Goal: Task Accomplishment & Management: Use online tool/utility

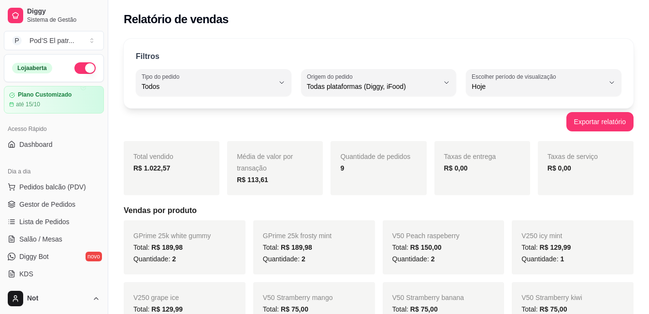
select select "ALL"
select select "0"
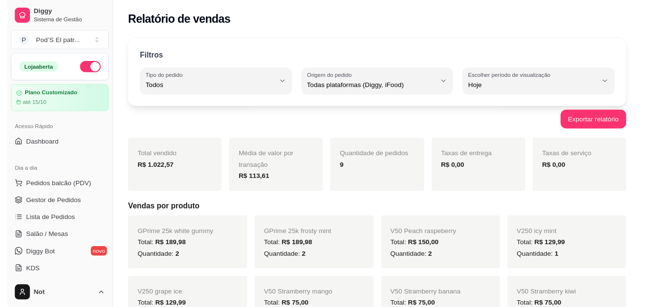
scroll to position [195, 0]
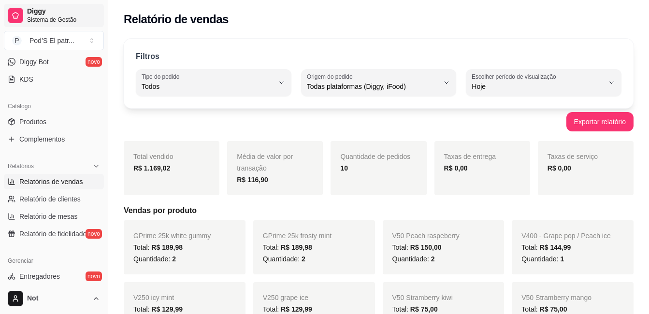
click at [31, 13] on span "Diggy" at bounding box center [63, 11] width 73 height 9
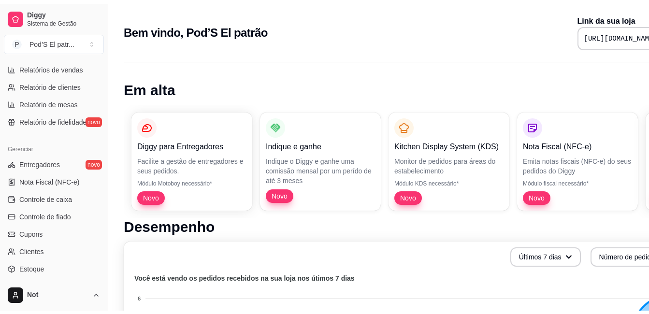
scroll to position [188, 0]
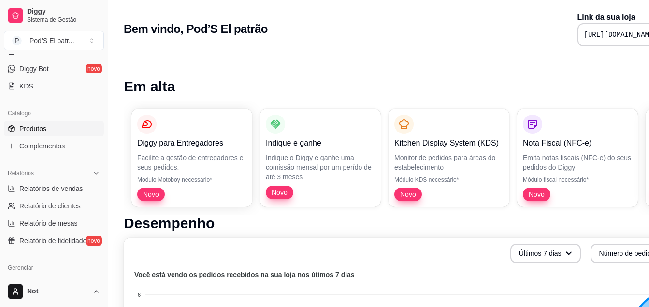
click at [42, 132] on span "Produtos" at bounding box center [32, 129] width 27 height 10
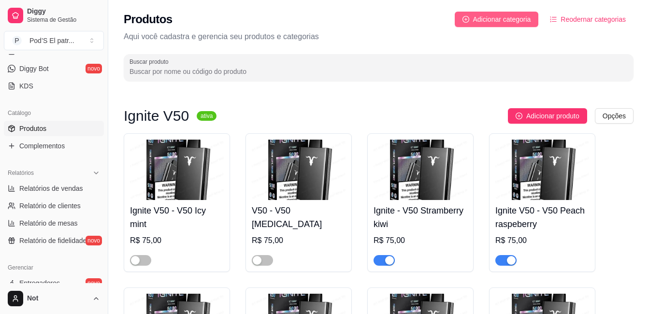
click at [484, 23] on span "Adicionar categoria" at bounding box center [502, 19] width 58 height 11
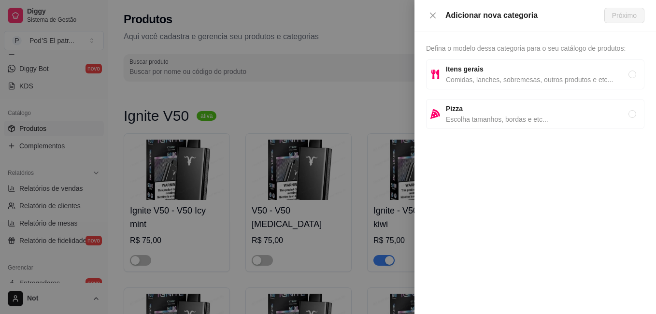
click at [360, 39] on div at bounding box center [328, 157] width 656 height 314
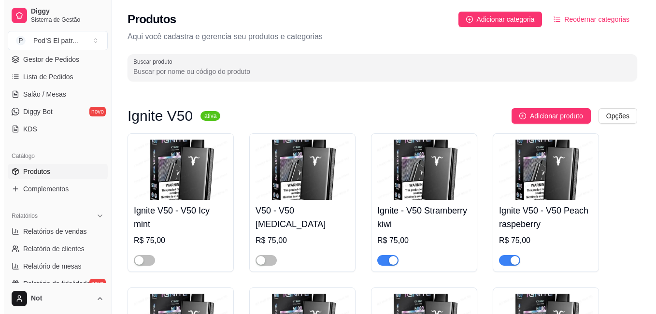
scroll to position [43, 0]
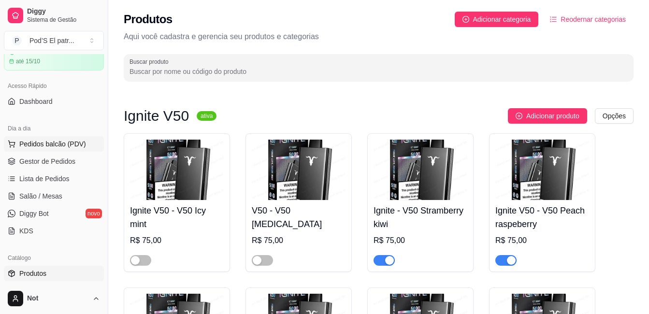
click at [41, 141] on span "Pedidos balcão (PDV)" at bounding box center [52, 144] width 67 height 10
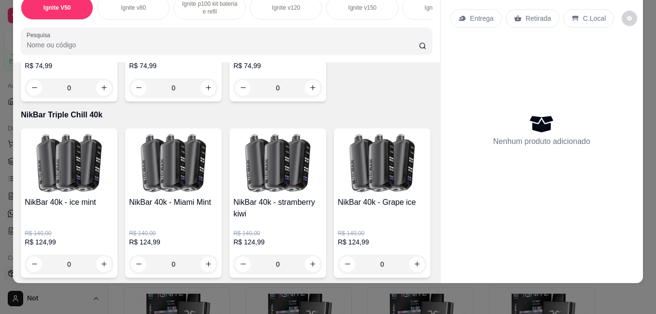
scroll to position [4109, 0]
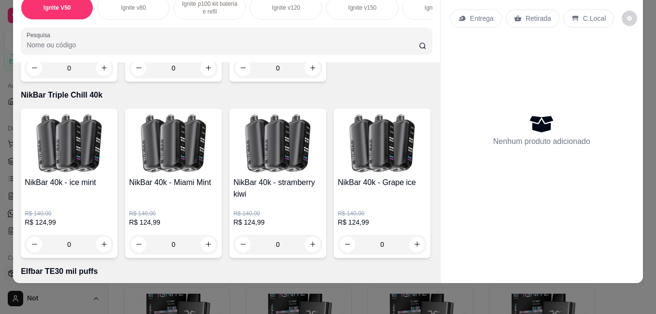
type input "1"
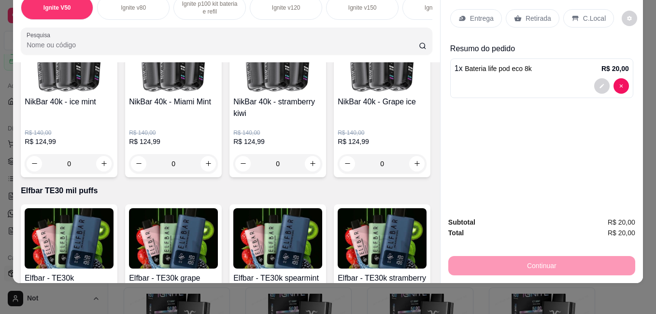
scroll to position [4206, 0]
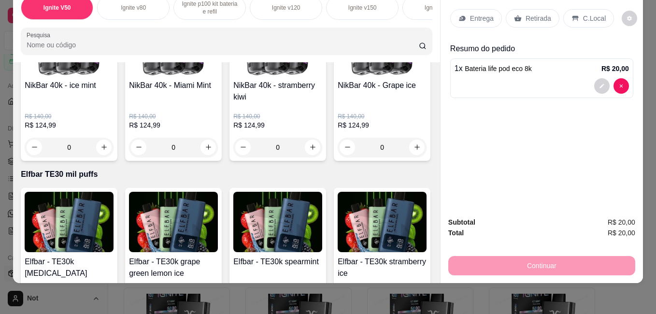
type input "1"
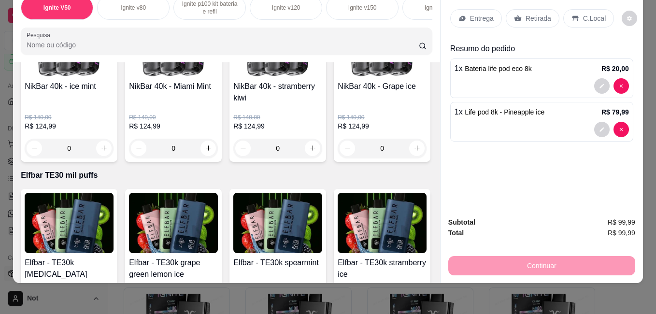
click at [480, 15] on p "Entrega" at bounding box center [482, 19] width 24 height 10
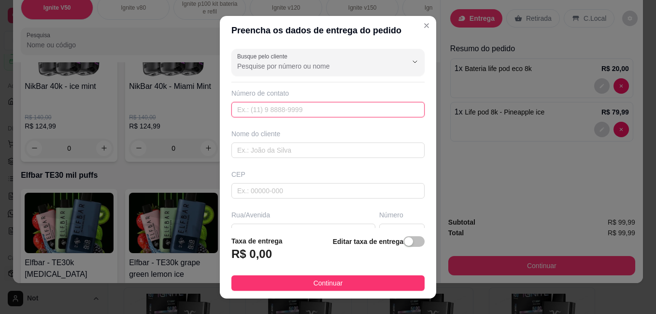
click at [319, 108] on input "text" at bounding box center [327, 109] width 193 height 15
type input "[PHONE_NUMBER]"
drag, startPoint x: 289, startPoint y: 153, endPoint x: 294, endPoint y: 148, distance: 6.8
click at [290, 153] on input "text" at bounding box center [327, 150] width 193 height 15
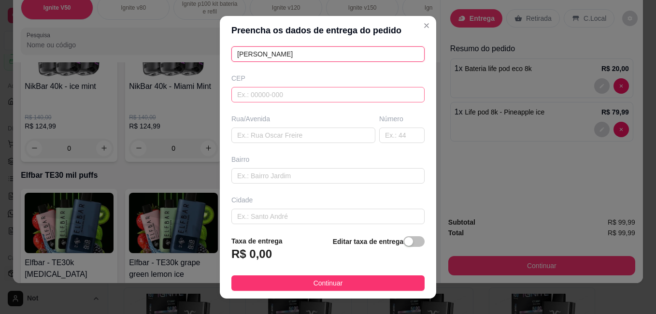
scroll to position [97, 0]
type input "[PERSON_NAME]"
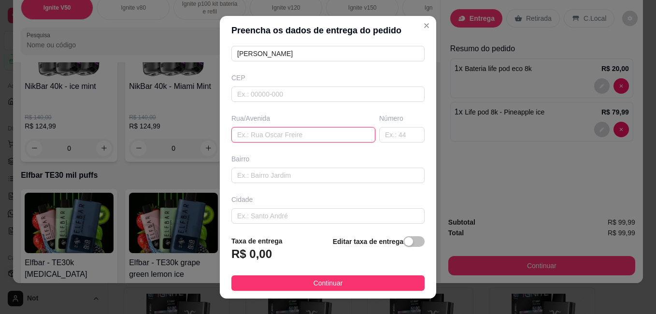
click at [283, 135] on input "text" at bounding box center [303, 134] width 144 height 15
type input "f"
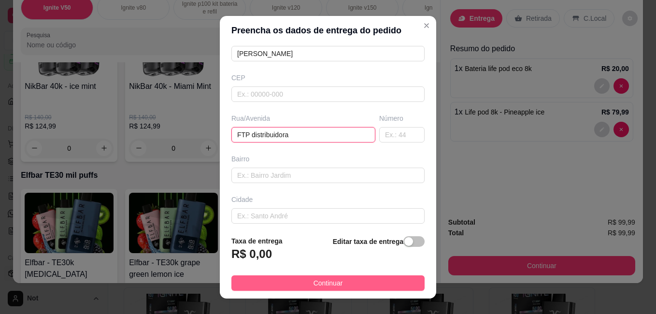
type input "FTP distribuidora"
click at [323, 282] on span "Continuar" at bounding box center [328, 283] width 29 height 11
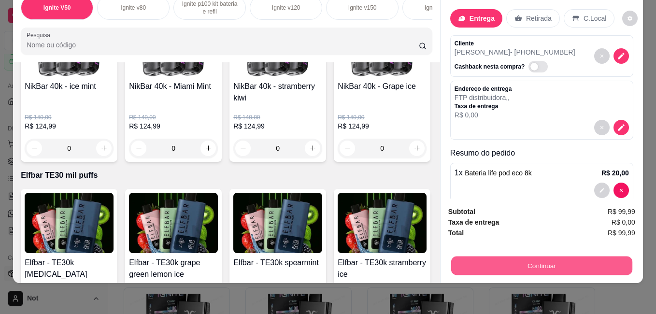
click at [481, 262] on button "Continuar" at bounding box center [541, 265] width 181 height 19
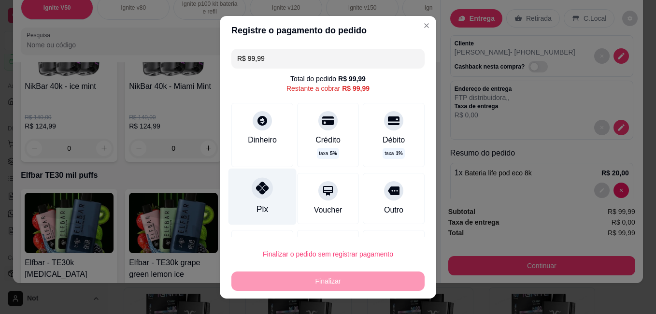
click at [262, 184] on icon at bounding box center [262, 188] width 13 height 13
type input "R$ 0,00"
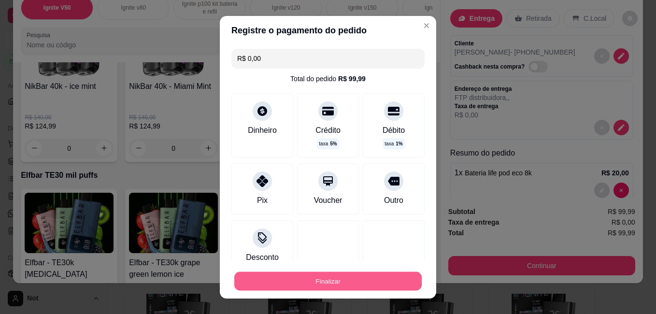
click at [303, 282] on button "Finalizar" at bounding box center [328, 281] width 188 height 19
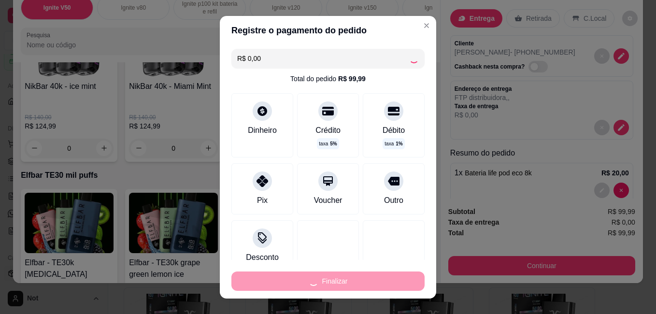
type input "0"
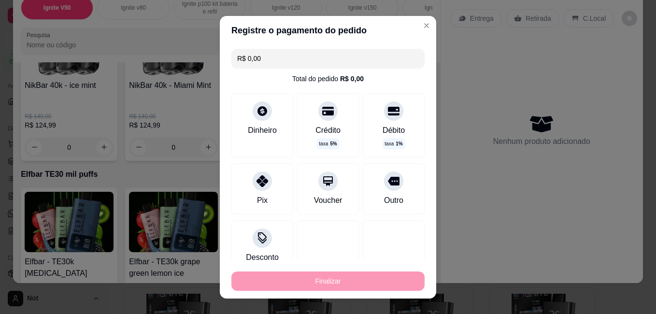
type input "-R$ 99,99"
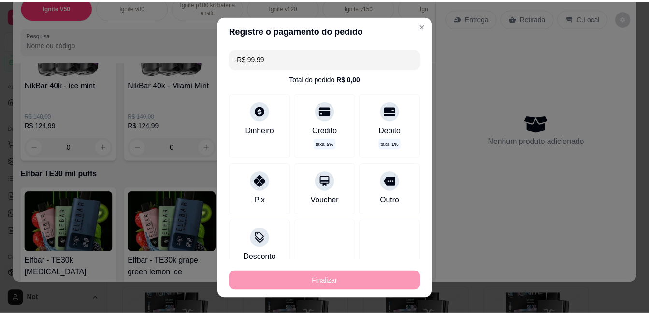
scroll to position [4207, 0]
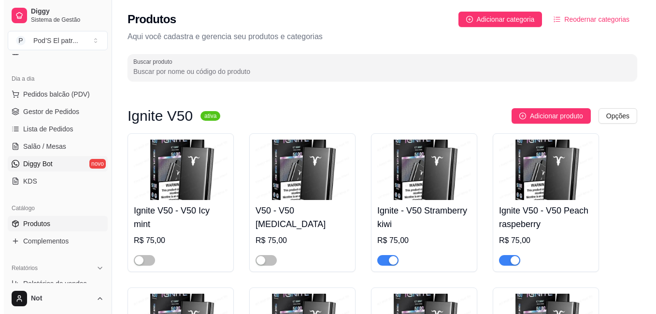
scroll to position [43, 0]
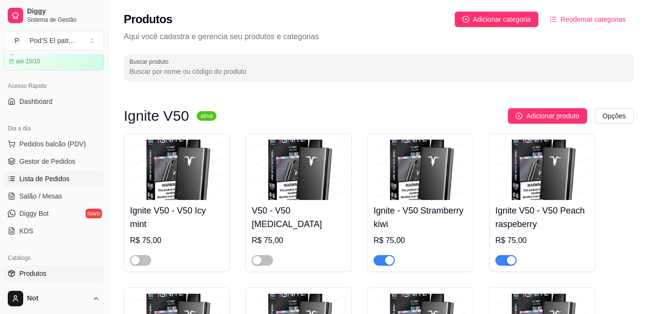
click at [41, 176] on span "Lista de Pedidos" at bounding box center [44, 179] width 50 height 10
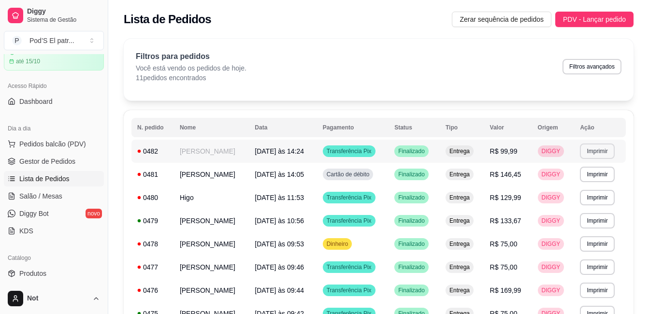
click at [597, 152] on button "Imprimir" at bounding box center [597, 151] width 34 height 15
click at [580, 16] on span "PDV - Lançar pedido" at bounding box center [594, 19] width 63 height 11
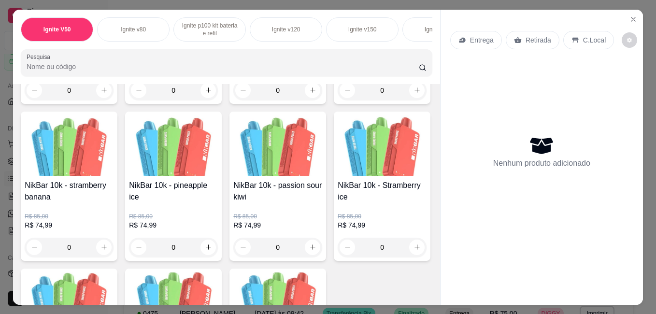
scroll to position [3818, 0]
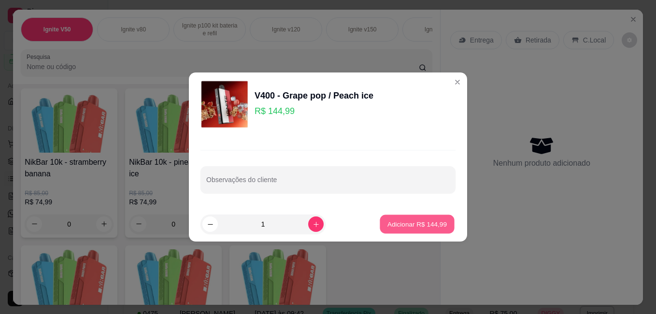
click at [408, 224] on p "Adicionar R$ 144,99" at bounding box center [417, 223] width 59 height 9
type input "1"
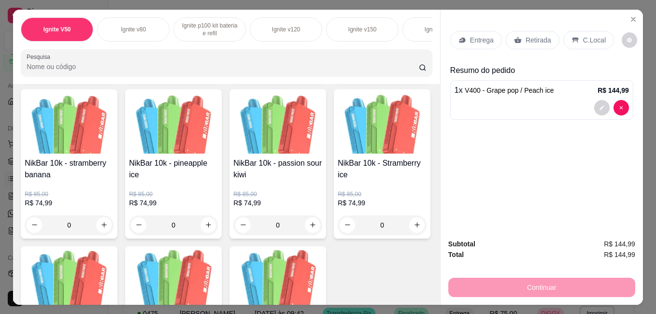
click at [473, 36] on p "Entrega" at bounding box center [482, 40] width 24 height 10
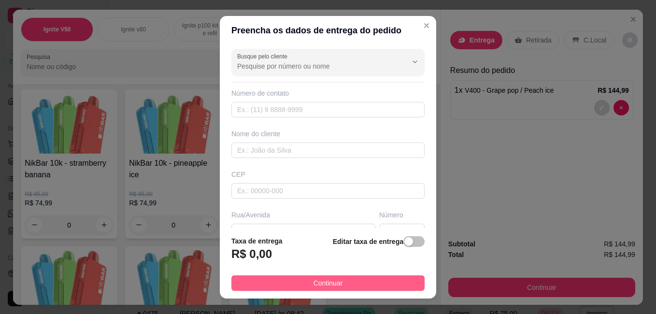
click at [375, 275] on button "Continuar" at bounding box center [327, 282] width 193 height 15
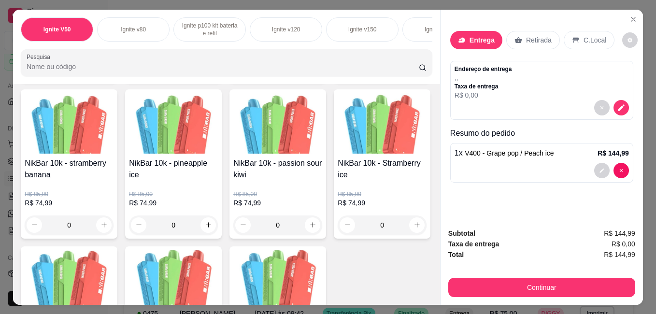
click at [478, 35] on p "Entrega" at bounding box center [482, 40] width 25 height 10
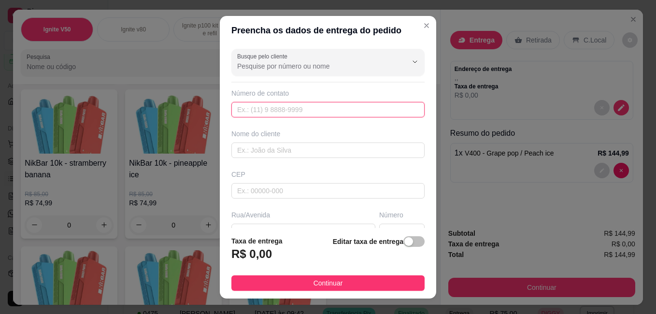
click at [337, 110] on input "text" at bounding box center [327, 109] width 193 height 15
type input "[PHONE_NUMBER]"
